Goal: Task Accomplishment & Management: Manage account settings

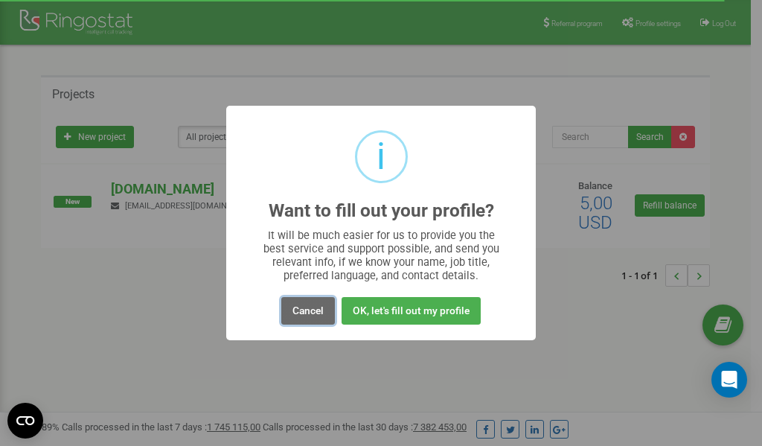
click at [313, 311] on button "Cancel" at bounding box center [308, 311] width 54 height 28
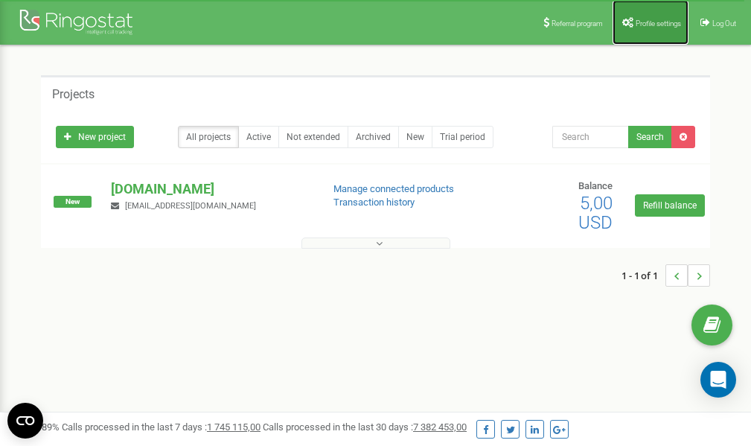
click at [645, 14] on link "Profile settings" at bounding box center [650, 22] width 76 height 45
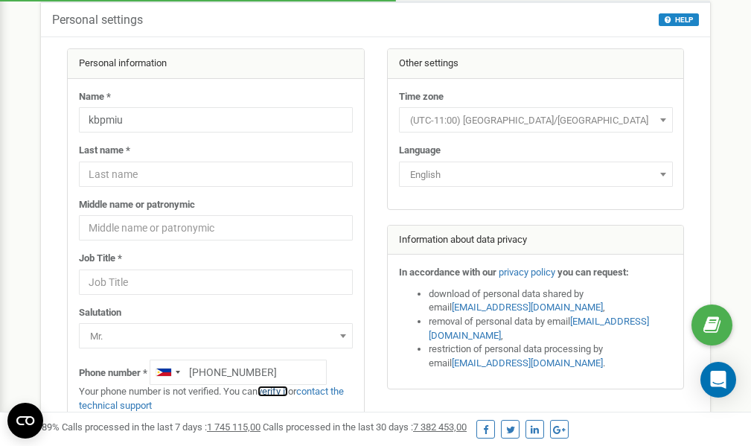
click at [281, 391] on link "verify it" at bounding box center [272, 390] width 31 height 11
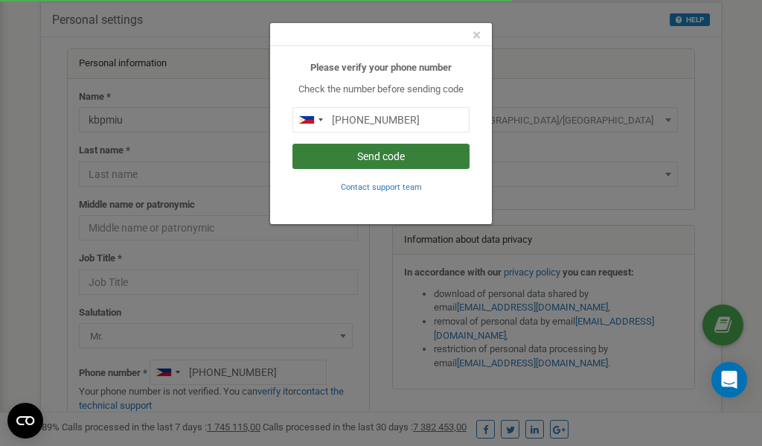
click at [356, 156] on button "Send code" at bounding box center [380, 156] width 177 height 25
